Goal: Use online tool/utility: Use online tool/utility

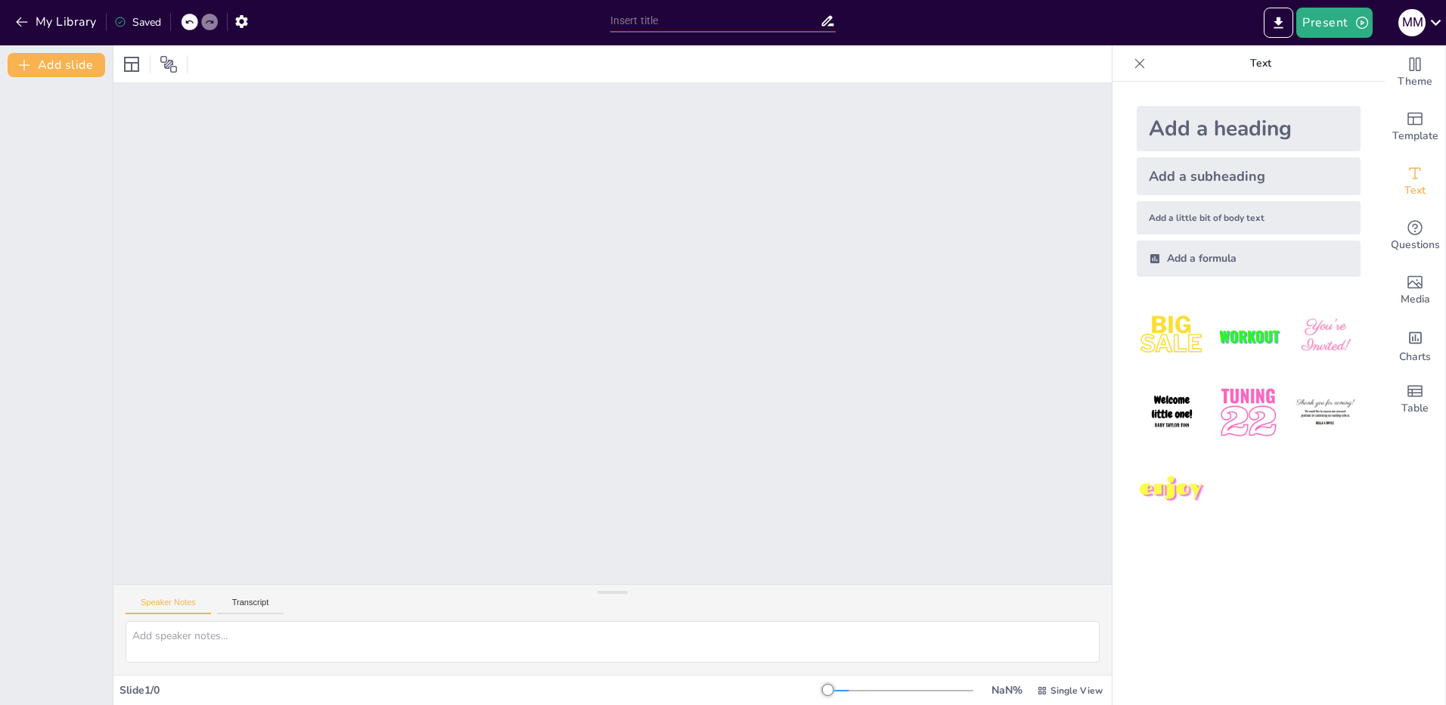
click at [827, 554] on div at bounding box center [612, 333] width 998 height 501
drag, startPoint x: 818, startPoint y: 691, endPoint x: 237, endPoint y: 657, distance: 581.8
click at [768, 680] on div "Slide 1 / 0 NaN % Single View" at bounding box center [612, 690] width 998 height 24
click at [1253, 120] on div "Add a heading" at bounding box center [1249, 128] width 224 height 45
click at [43, 21] on button "My Library" at bounding box center [57, 22] width 92 height 24
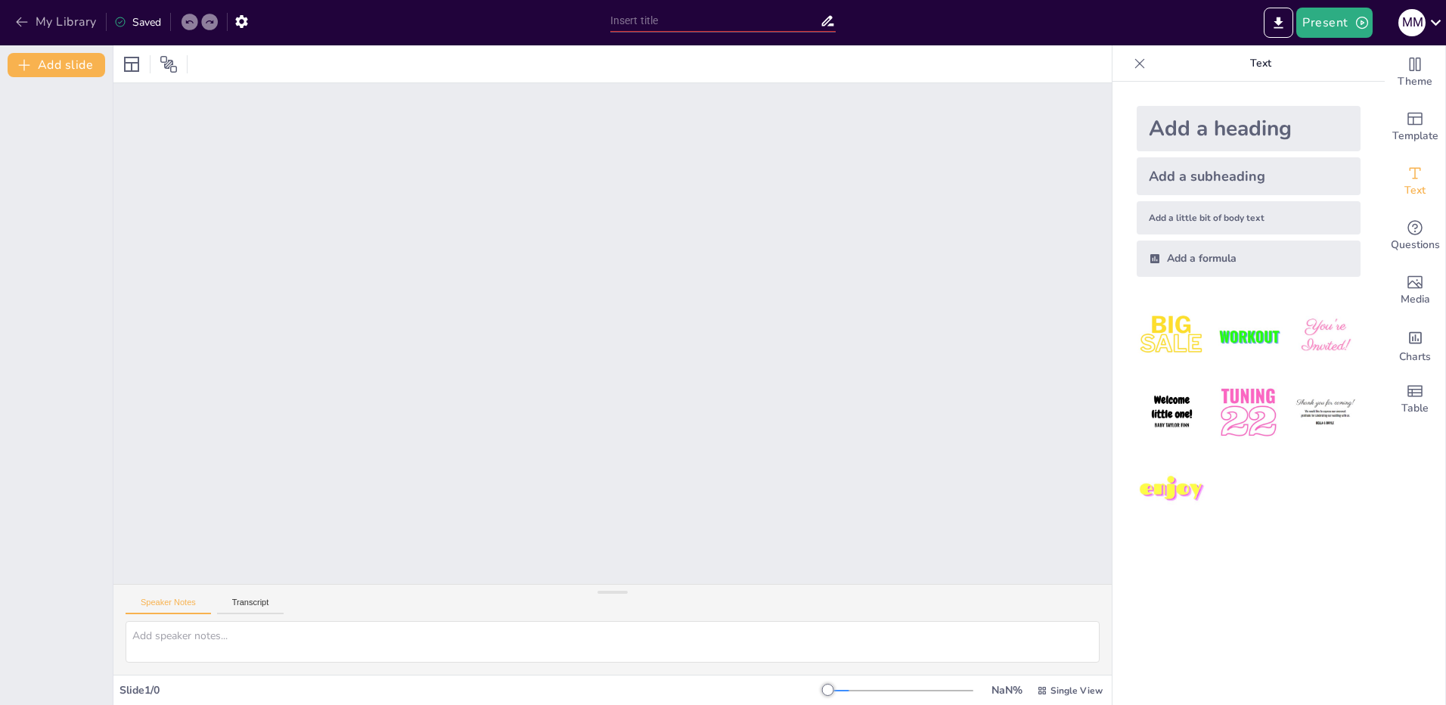
click at [41, 26] on button "My Library" at bounding box center [57, 22] width 92 height 24
